Goal: Feedback & Contribution: Submit feedback/report problem

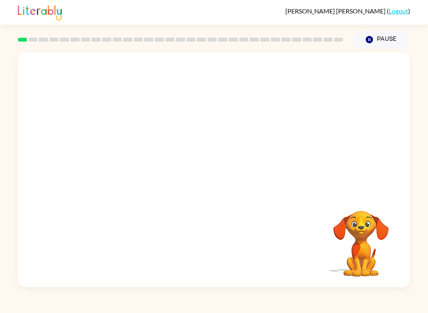
click at [113, 156] on video "Your browser must support playing .mp4 files to use Literably. Please try using…" at bounding box center [214, 123] width 393 height 142
click at [118, 156] on video "Your browser must support playing .mp4 files to use Literably. Please try using…" at bounding box center [214, 123] width 393 height 142
click at [116, 151] on video "Your browser must support playing .mp4 files to use Literably. Please try using…" at bounding box center [214, 123] width 393 height 142
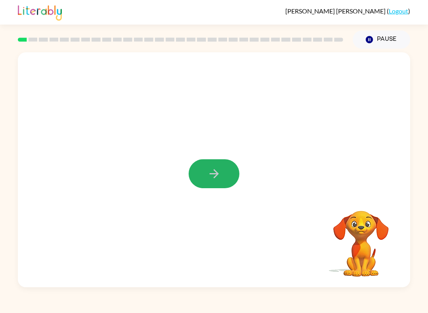
click at [230, 174] on button "button" at bounding box center [214, 173] width 51 height 29
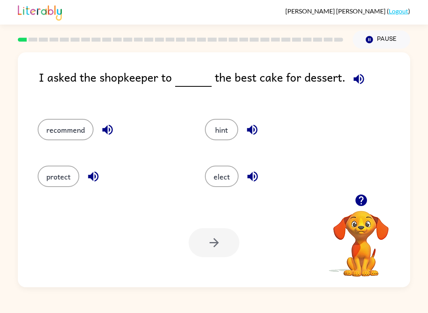
click at [120, 36] on div at bounding box center [180, 40] width 335 height 28
click at [67, 140] on button "recommend" at bounding box center [66, 129] width 56 height 21
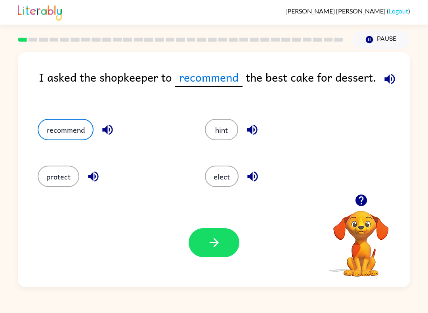
click at [216, 243] on icon "button" at bounding box center [213, 242] width 9 height 9
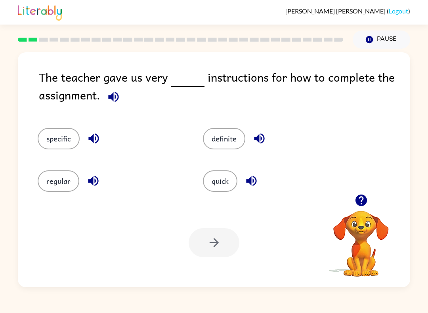
click at [281, 117] on div "definite" at bounding box center [270, 134] width 165 height 42
click at [264, 120] on div "definite" at bounding box center [270, 134] width 165 height 42
click at [251, 134] on button "button" at bounding box center [259, 138] width 20 height 20
click at [239, 146] on button "definite" at bounding box center [224, 138] width 42 height 21
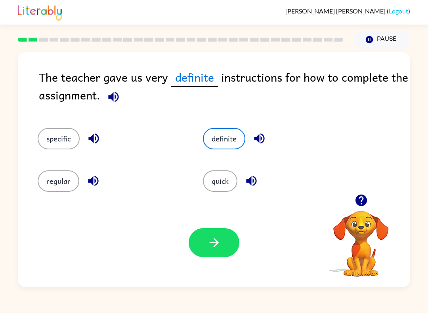
click at [50, 143] on button "specific" at bounding box center [59, 138] width 42 height 21
click at [205, 257] on button "button" at bounding box center [214, 242] width 51 height 29
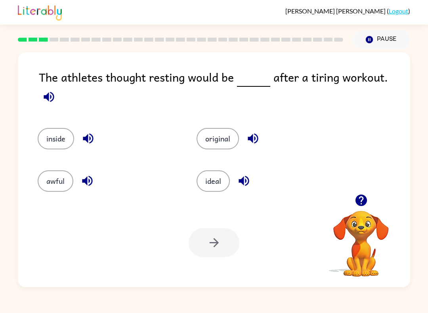
click at [40, 186] on div "awful" at bounding box center [108, 180] width 141 height 21
click at [52, 171] on button "awful" at bounding box center [56, 180] width 36 height 21
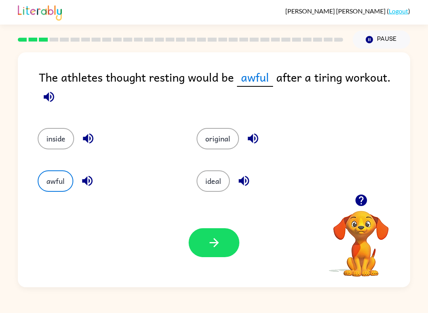
click at [221, 246] on icon "button" at bounding box center [214, 243] width 14 height 14
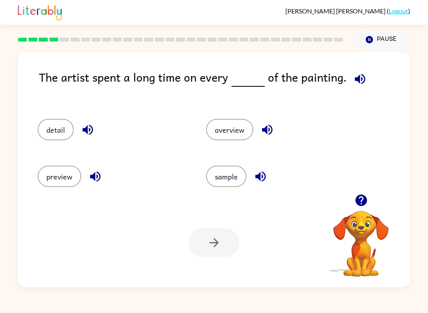
click at [49, 140] on button "detail" at bounding box center [56, 129] width 36 height 21
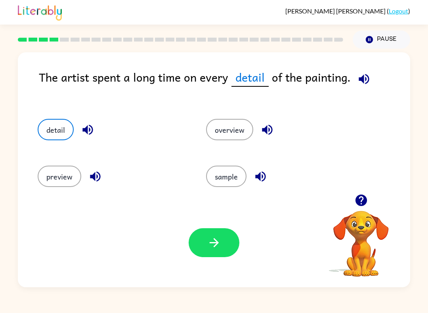
click at [203, 244] on button "button" at bounding box center [214, 242] width 51 height 29
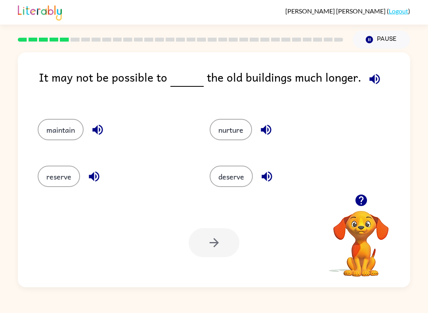
click at [39, 3] on img at bounding box center [40, 11] width 44 height 17
click at [61, 174] on button "reserve" at bounding box center [59, 176] width 42 height 21
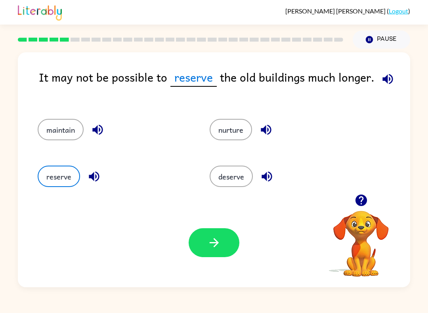
click at [216, 242] on icon "button" at bounding box center [214, 243] width 14 height 14
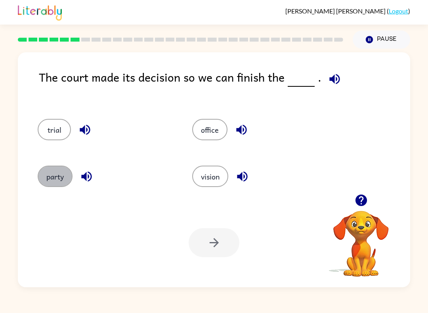
click at [67, 174] on button "party" at bounding box center [55, 176] width 35 height 21
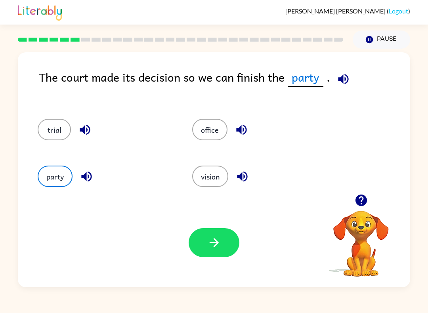
click at [220, 175] on button "vision" at bounding box center [210, 176] width 36 height 21
click at [66, 118] on div "trial" at bounding box center [100, 127] width 155 height 47
click at [59, 135] on button "trial" at bounding box center [54, 129] width 33 height 21
click at [228, 245] on button "button" at bounding box center [214, 242] width 51 height 29
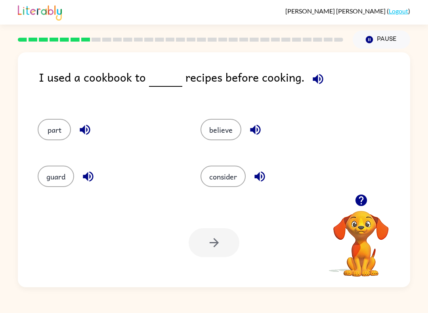
click at [60, 172] on button "guard" at bounding box center [56, 176] width 36 height 21
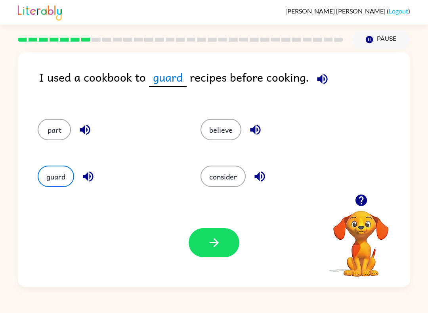
click at [92, 175] on icon "button" at bounding box center [88, 177] width 10 height 10
click at [207, 243] on button "button" at bounding box center [214, 242] width 51 height 29
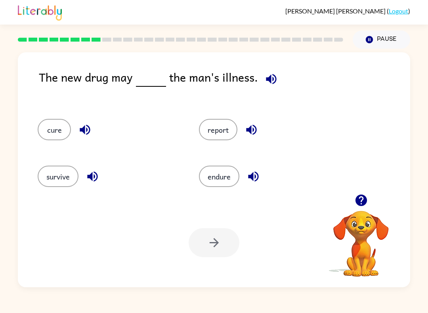
click at [227, 138] on button "report" at bounding box center [218, 129] width 38 height 21
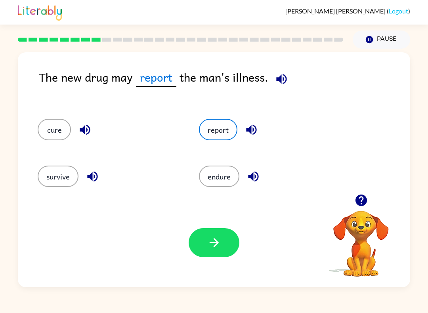
click at [224, 238] on button "button" at bounding box center [214, 242] width 51 height 29
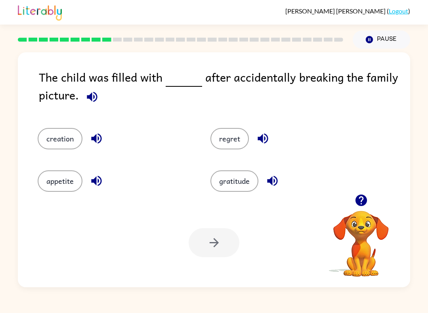
click at [245, 187] on button "gratitude" at bounding box center [235, 180] width 48 height 21
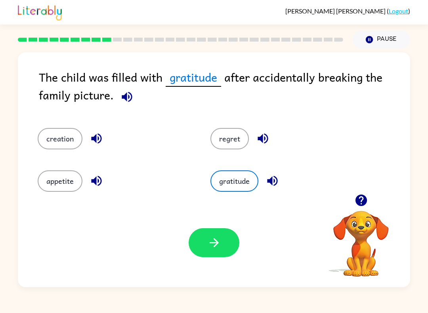
click at [210, 251] on button "button" at bounding box center [214, 242] width 51 height 29
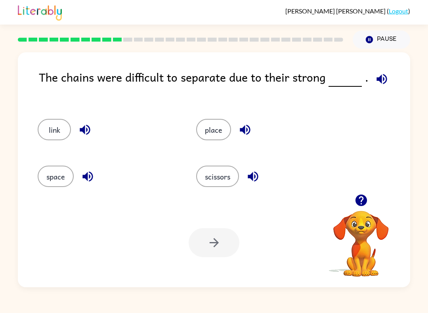
click at [70, 168] on button "space" at bounding box center [56, 176] width 36 height 21
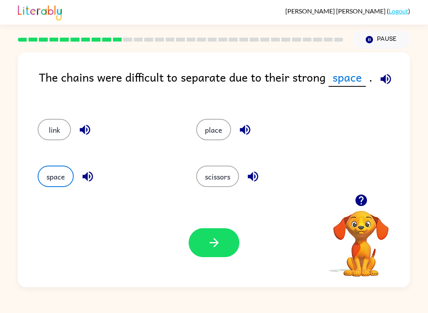
click at [245, 140] on button "button" at bounding box center [245, 130] width 20 height 20
click at [216, 137] on button "place" at bounding box center [213, 129] width 35 height 21
click at [236, 177] on button "scissors" at bounding box center [217, 176] width 43 height 21
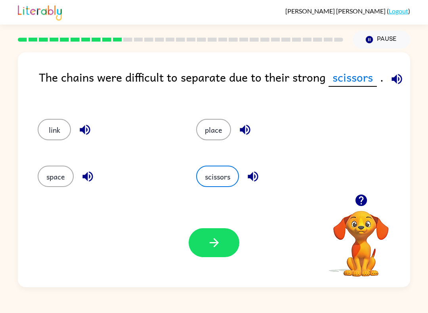
click at [219, 130] on button "place" at bounding box center [213, 129] width 35 height 21
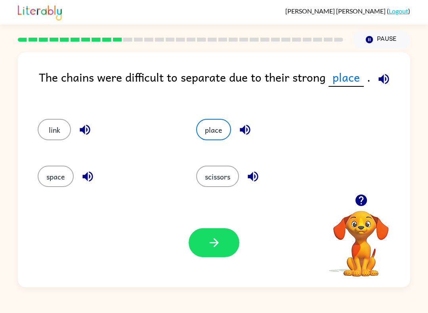
click at [230, 182] on button "scissors" at bounding box center [217, 176] width 43 height 21
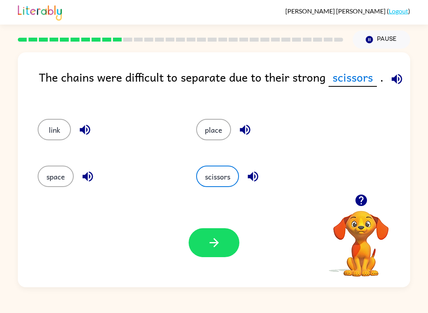
click at [232, 243] on button "button" at bounding box center [214, 242] width 51 height 29
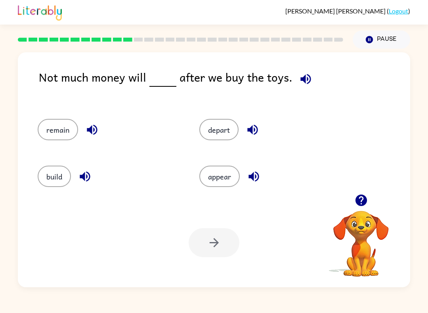
click at [237, 176] on button "appear" at bounding box center [219, 176] width 40 height 21
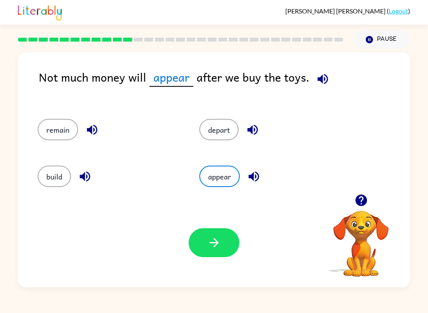
click at [224, 119] on button "depart" at bounding box center [218, 129] width 39 height 21
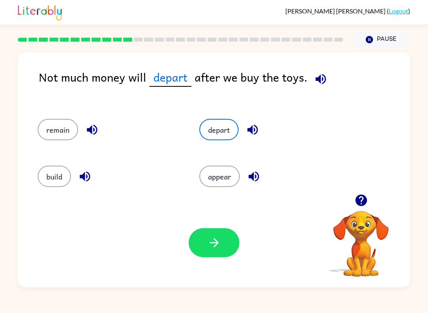
click at [221, 232] on button "button" at bounding box center [214, 242] width 51 height 29
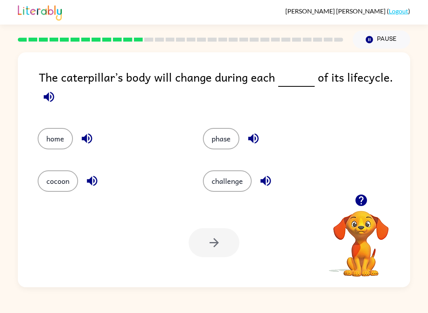
click at [66, 4] on div "[PERSON_NAME] ( Logout )" at bounding box center [214, 12] width 393 height 25
click at [225, 142] on button "phase" at bounding box center [221, 138] width 36 height 21
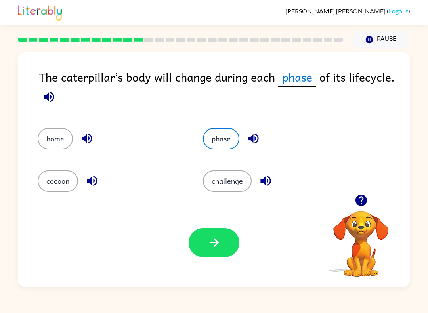
click at [227, 244] on button "button" at bounding box center [214, 242] width 51 height 29
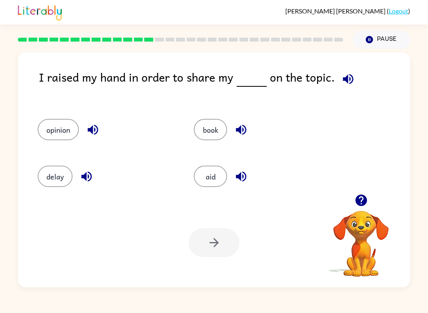
click at [224, 146] on div "book" at bounding box center [257, 127] width 156 height 47
click at [218, 132] on button "book" at bounding box center [210, 129] width 33 height 21
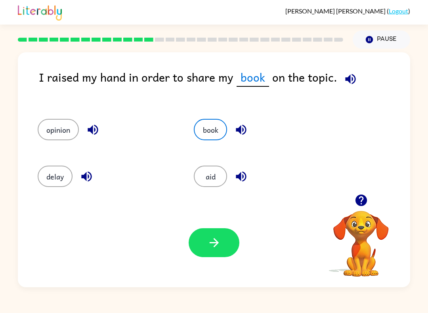
click at [238, 245] on button "button" at bounding box center [214, 242] width 51 height 29
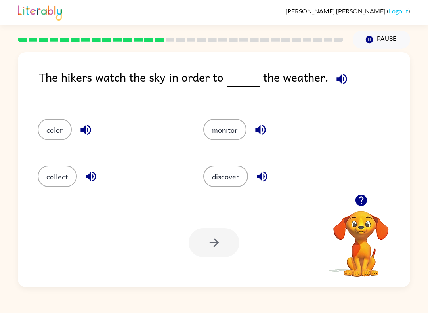
click at [379, 166] on div "color monitor collect discover" at bounding box center [214, 150] width 377 height 87
click at [414, 93] on div "The hikers watch the sky in order to the weather. color monitor collect discove…" at bounding box center [214, 168] width 428 height 239
click at [264, 186] on button "button" at bounding box center [262, 177] width 20 height 20
click at [243, 184] on button "discover" at bounding box center [225, 176] width 45 height 21
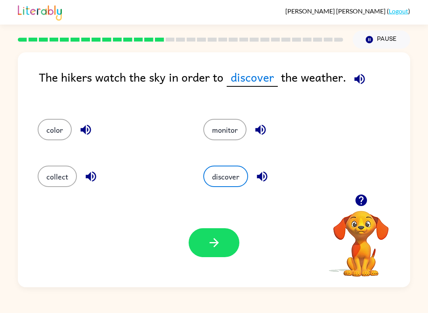
click at [228, 239] on button "button" at bounding box center [214, 242] width 51 height 29
